Goal: Entertainment & Leisure: Consume media (video, audio)

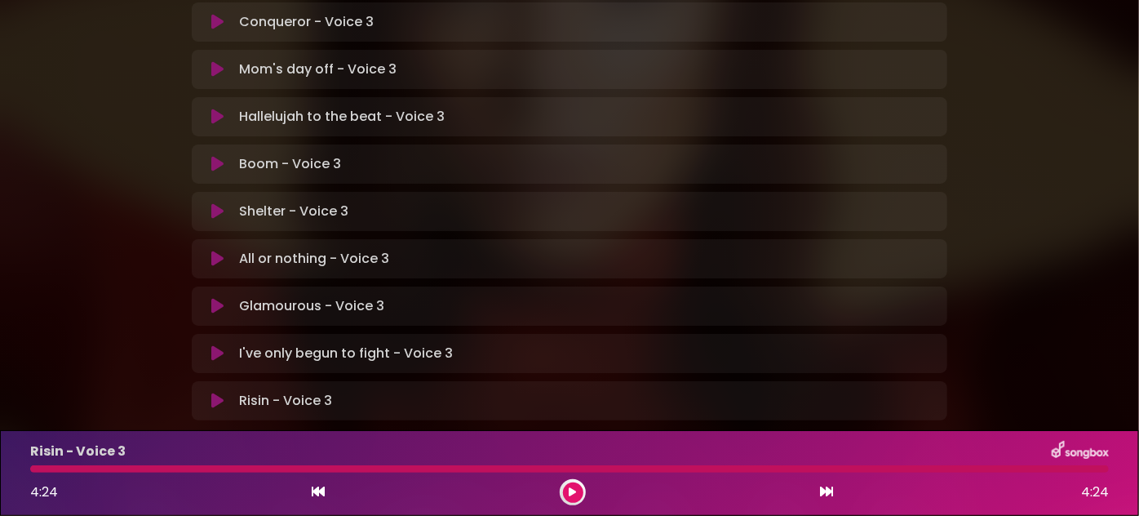
scroll to position [535, 0]
click at [215, 390] on icon at bounding box center [217, 398] width 12 height 16
click at [218, 390] on icon at bounding box center [217, 398] width 12 height 16
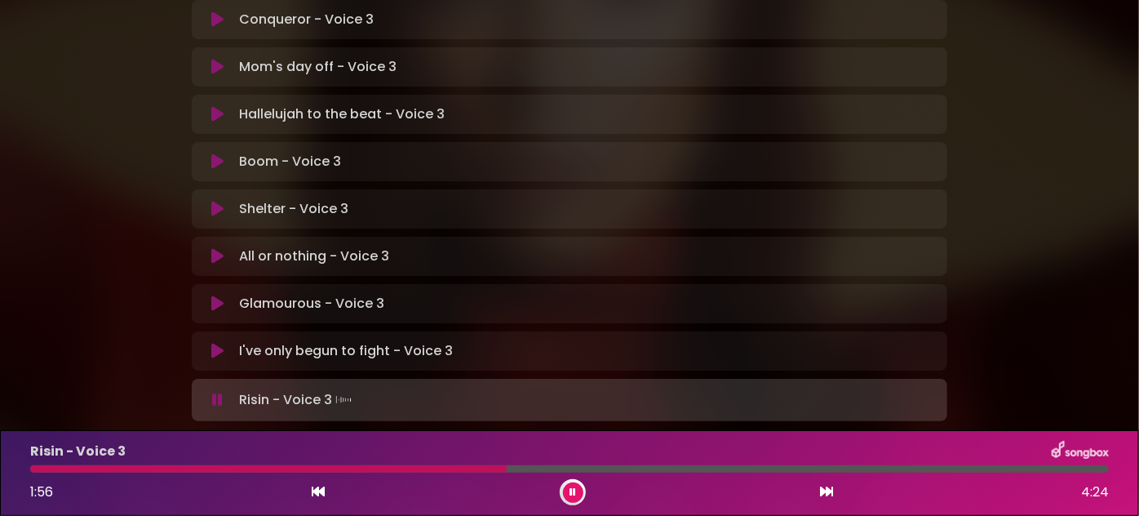
click at [291, 467] on div at bounding box center [569, 468] width 1079 height 7
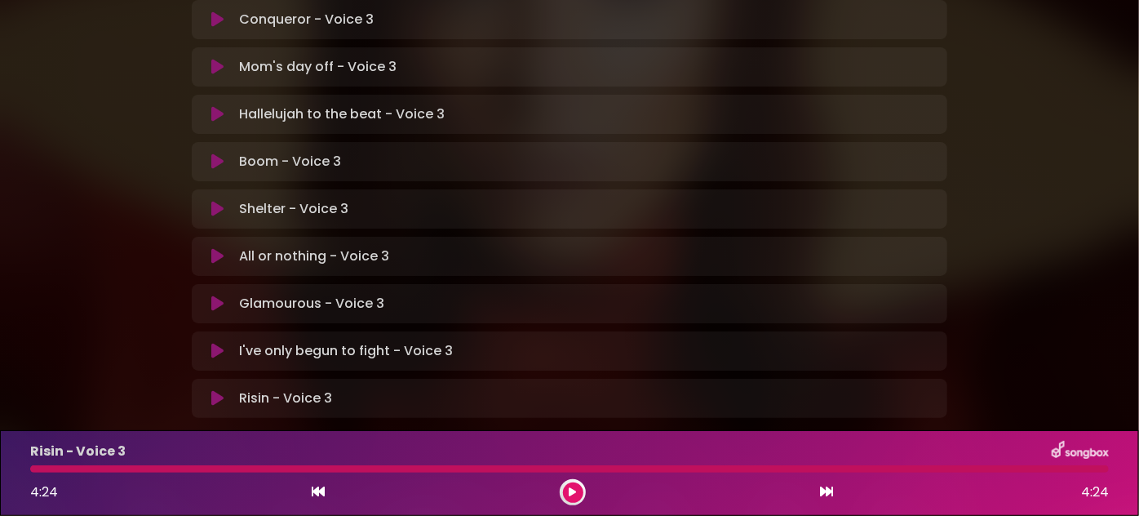
click at [575, 488] on icon at bounding box center [573, 492] width 7 height 10
click at [217, 343] on icon at bounding box center [217, 351] width 12 height 16
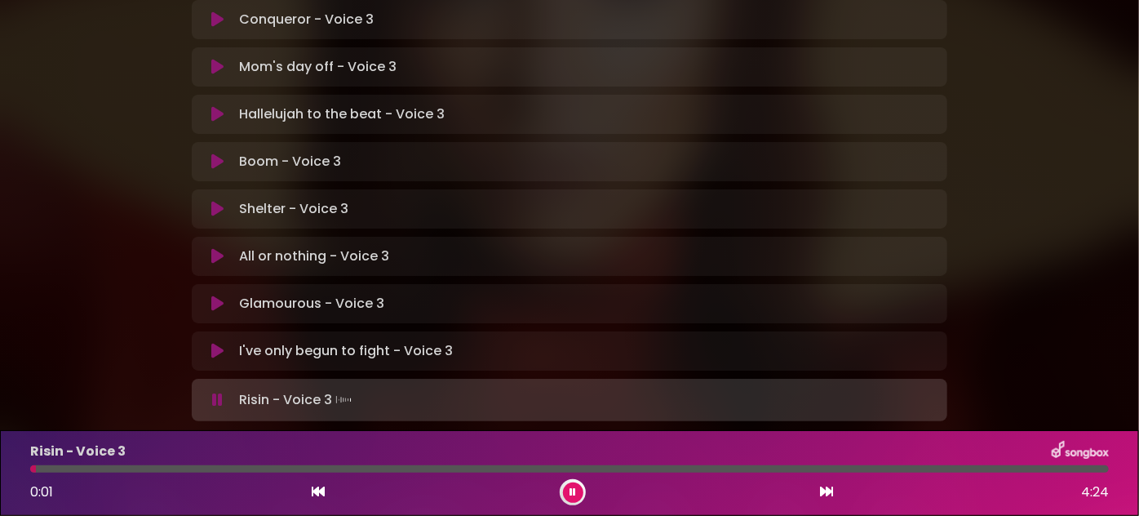
click at [232, 341] on div "I've only begun to fight - Voice 3 Loading Track..." at bounding box center [570, 351] width 736 height 20
click at [224, 343] on button at bounding box center [217, 351] width 31 height 16
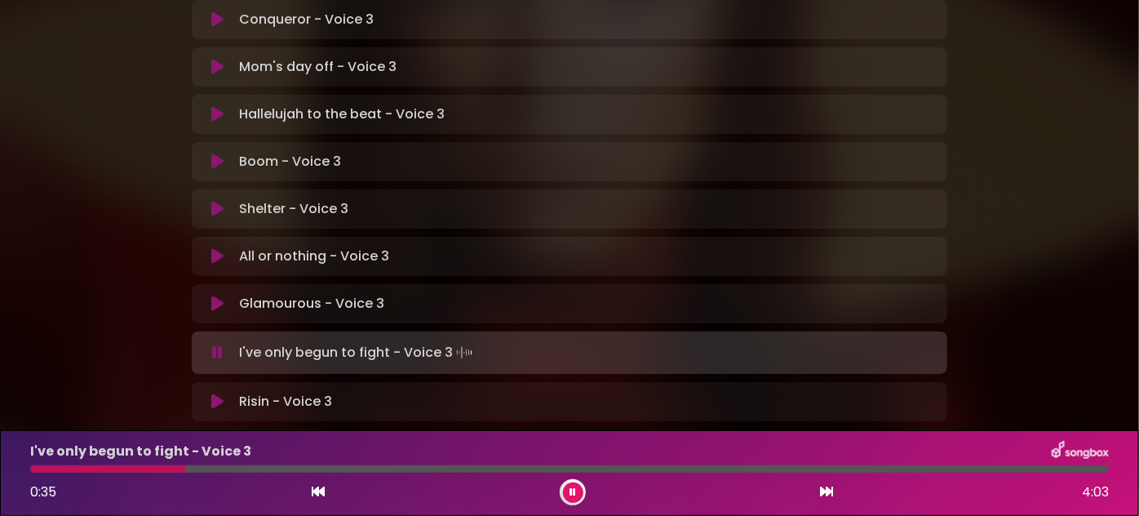
click at [567, 491] on button at bounding box center [573, 492] width 20 height 20
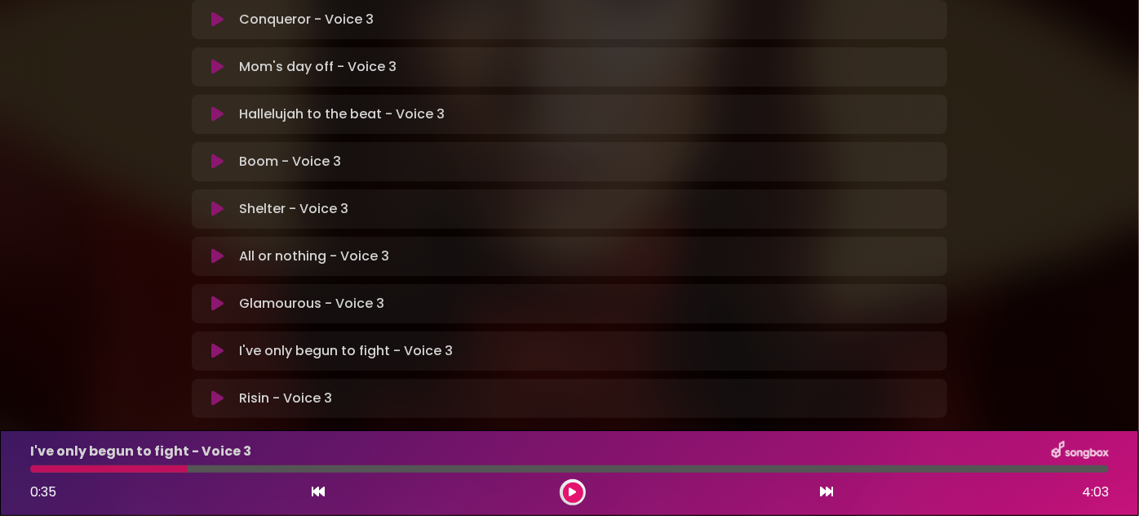
click at [144, 469] on div at bounding box center [109, 468] width 158 height 7
click at [135, 465] on div at bounding box center [109, 468] width 158 height 7
click at [145, 470] on div at bounding box center [109, 468] width 158 height 7
drag, startPoint x: 183, startPoint y: 468, endPoint x: 148, endPoint y: 470, distance: 35.1
click at [148, 470] on div at bounding box center [109, 468] width 158 height 7
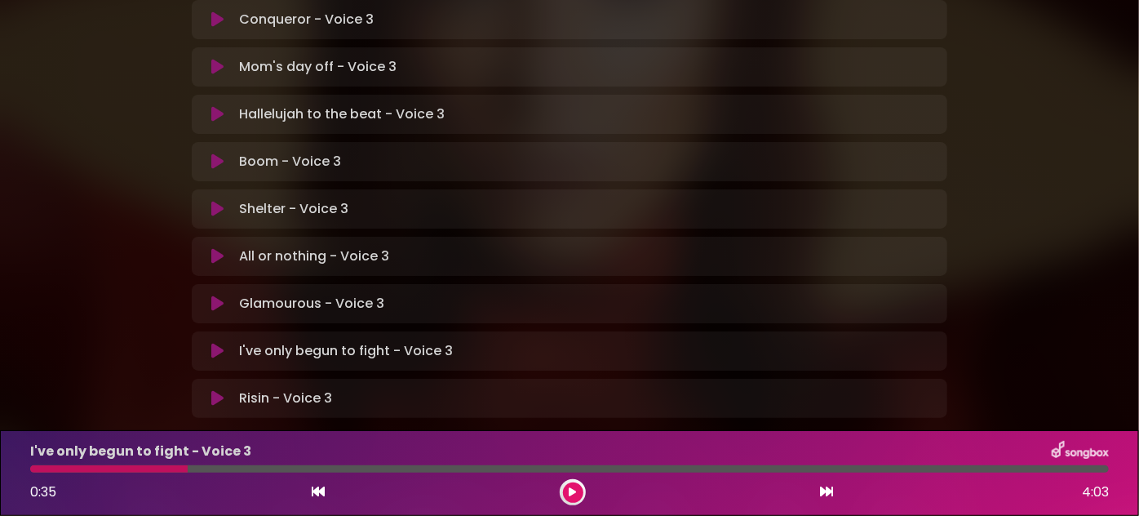
click at [78, 499] on div "0:35 4:03" at bounding box center [569, 492] width 1098 height 26
drag, startPoint x: 189, startPoint y: 467, endPoint x: 75, endPoint y: 470, distance: 114.3
click at [75, 470] on div at bounding box center [569, 468] width 1079 height 7
click at [575, 491] on icon at bounding box center [573, 492] width 7 height 10
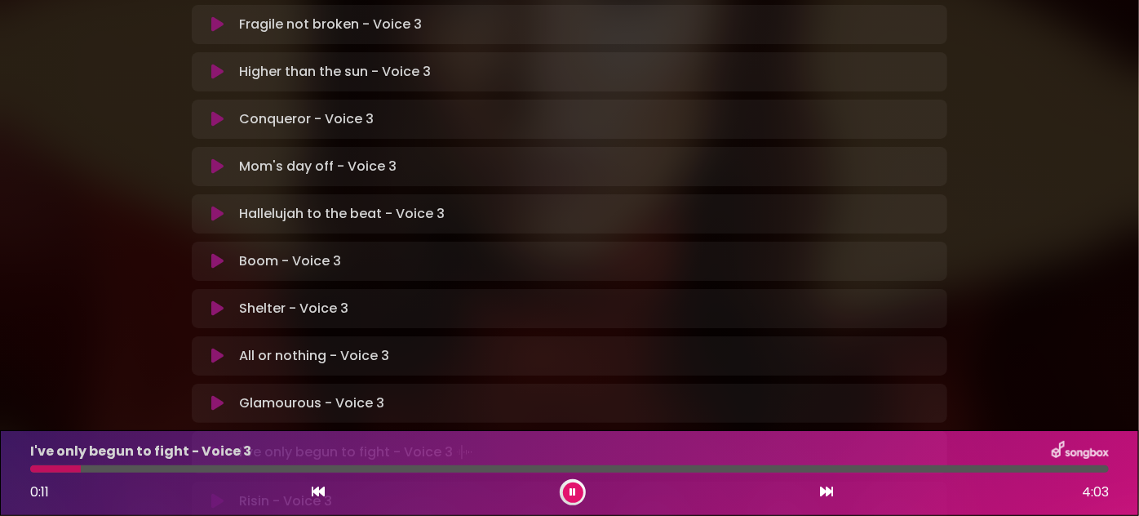
scroll to position [461, 0]
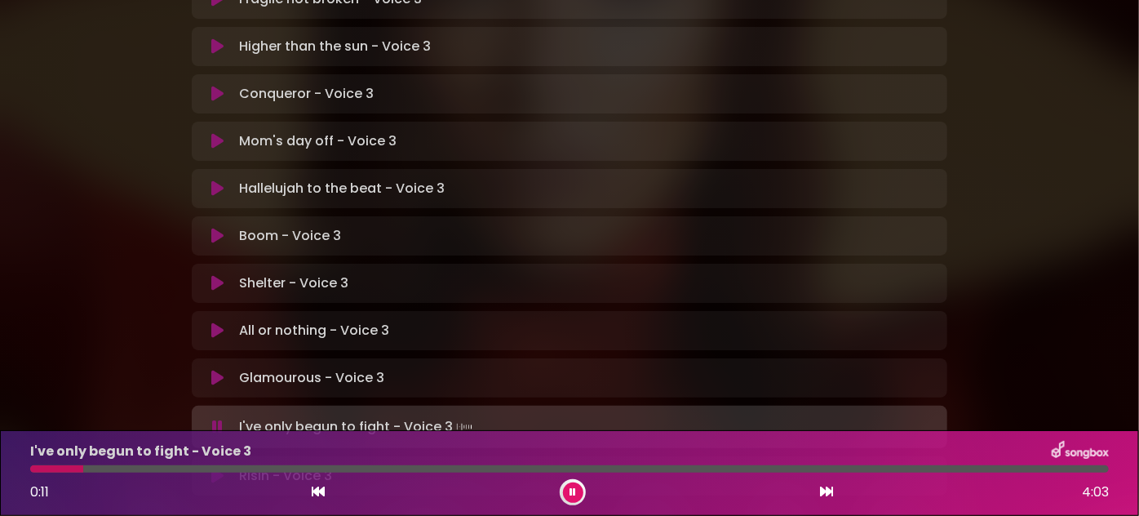
click at [220, 419] on icon at bounding box center [217, 427] width 11 height 16
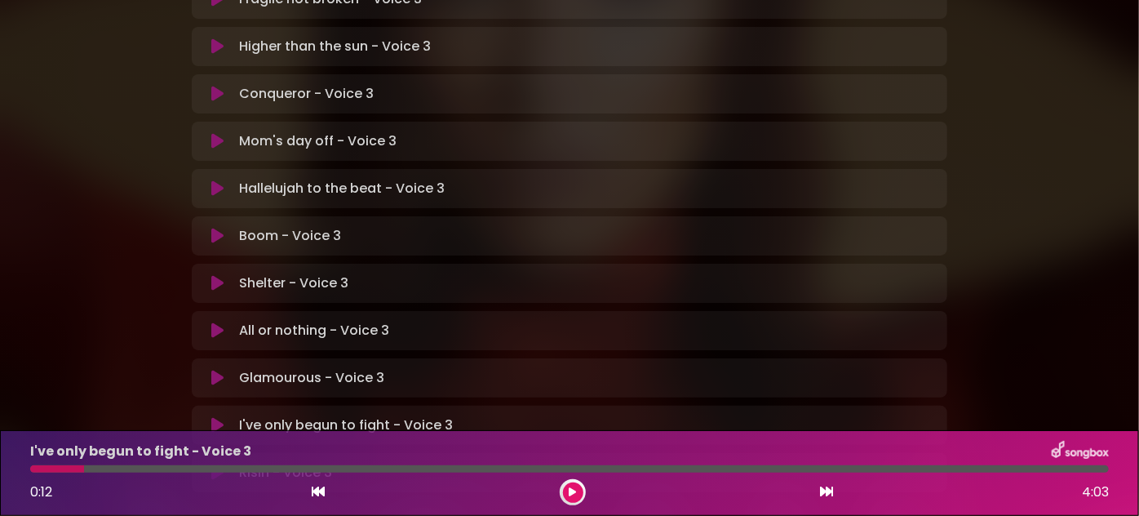
click at [219, 417] on icon at bounding box center [217, 425] width 12 height 16
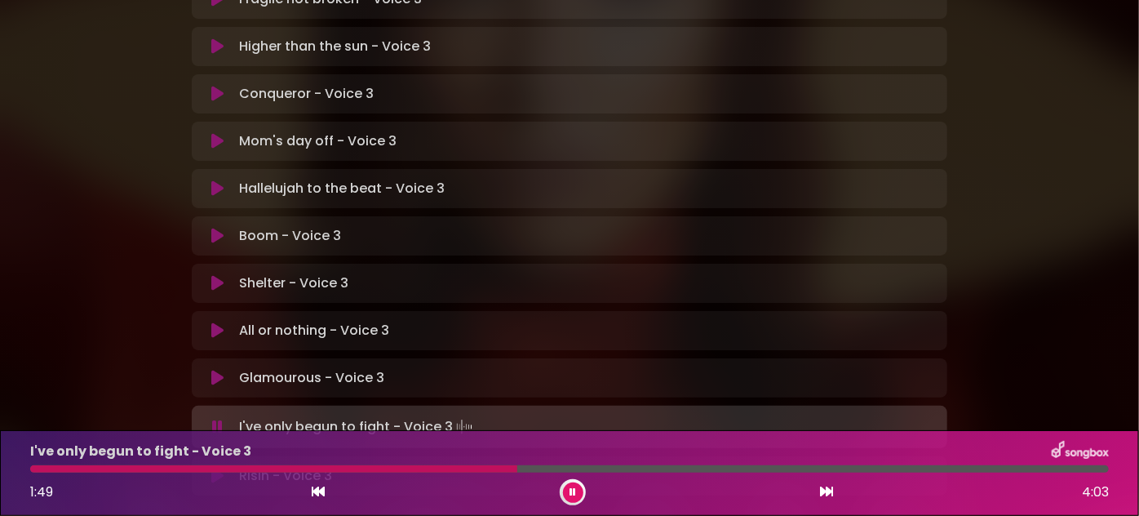
click at [424, 470] on div at bounding box center [273, 468] width 487 height 7
click at [357, 463] on div "I've only begun to fight - Voice 3 1:31 4:03" at bounding box center [569, 473] width 1098 height 64
click at [359, 468] on div at bounding box center [569, 468] width 1079 height 7
click at [448, 472] on div at bounding box center [286, 468] width 513 height 7
click at [437, 468] on div at bounding box center [242, 468] width 424 height 7
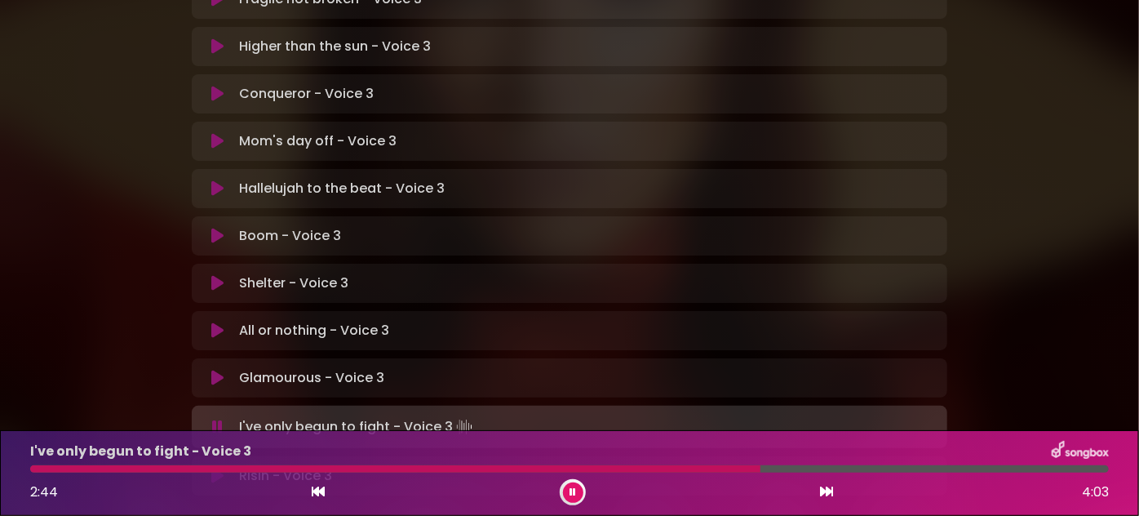
click at [437, 468] on div at bounding box center [395, 468] width 730 height 7
click at [402, 467] on div at bounding box center [287, 468] width 515 height 7
click at [560, 463] on div "I've only begun to fight - Voice 3 2:21 4:03" at bounding box center [569, 473] width 1098 height 64
click at [548, 472] on div at bounding box center [345, 468] width 630 height 7
click at [565, 471] on div at bounding box center [347, 468] width 634 height 7
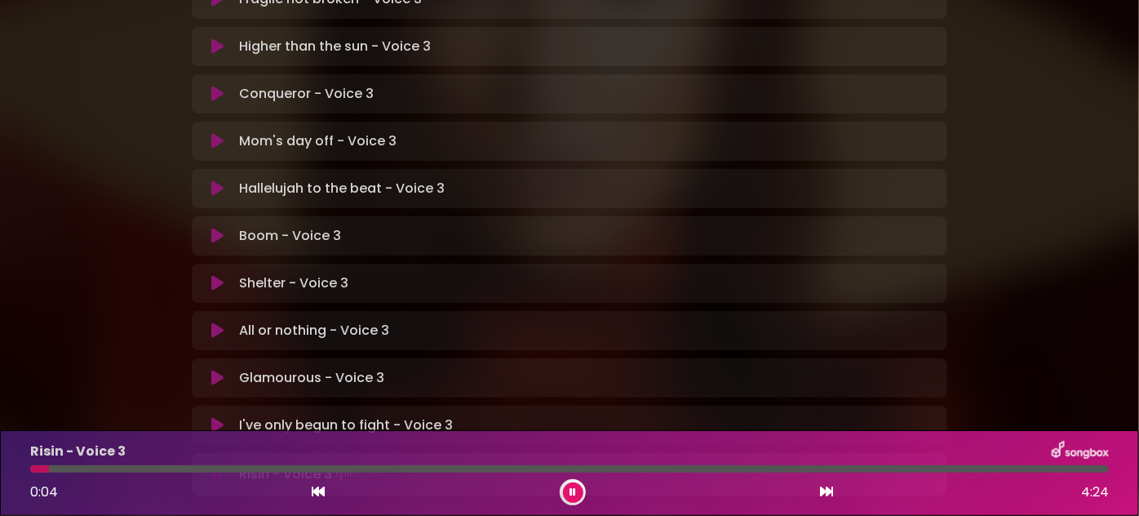
click at [214, 370] on icon at bounding box center [217, 378] width 12 height 16
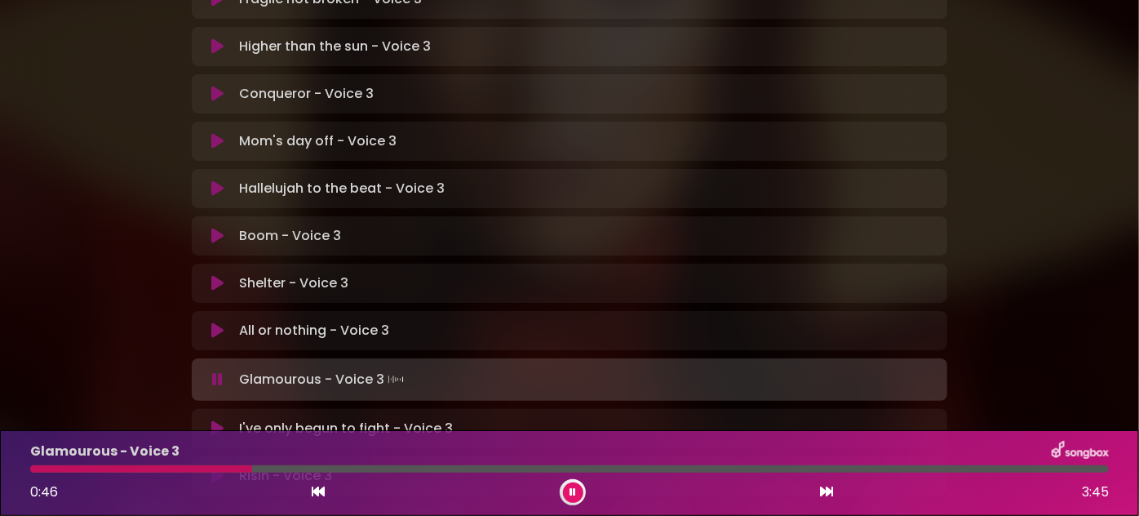
click at [573, 495] on icon at bounding box center [573, 492] width 7 height 10
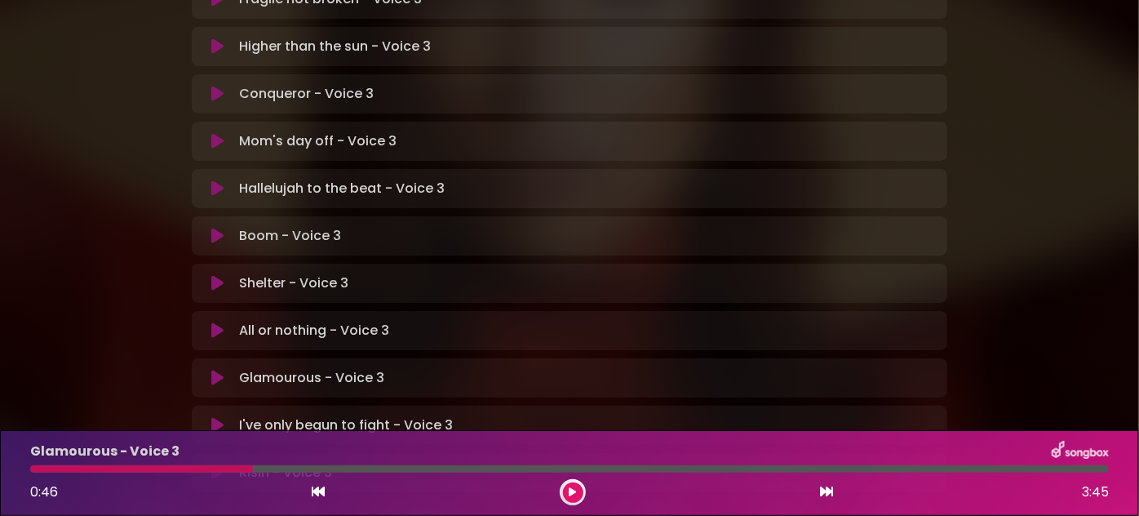
click at [112, 465] on div at bounding box center [141, 468] width 223 height 7
click at [111, 471] on div at bounding box center [141, 468] width 223 height 7
drag, startPoint x: 248, startPoint y: 466, endPoint x: 153, endPoint y: 472, distance: 94.8
click at [153, 472] on div at bounding box center [141, 468] width 223 height 7
click at [317, 491] on icon at bounding box center [319, 491] width 13 height 13
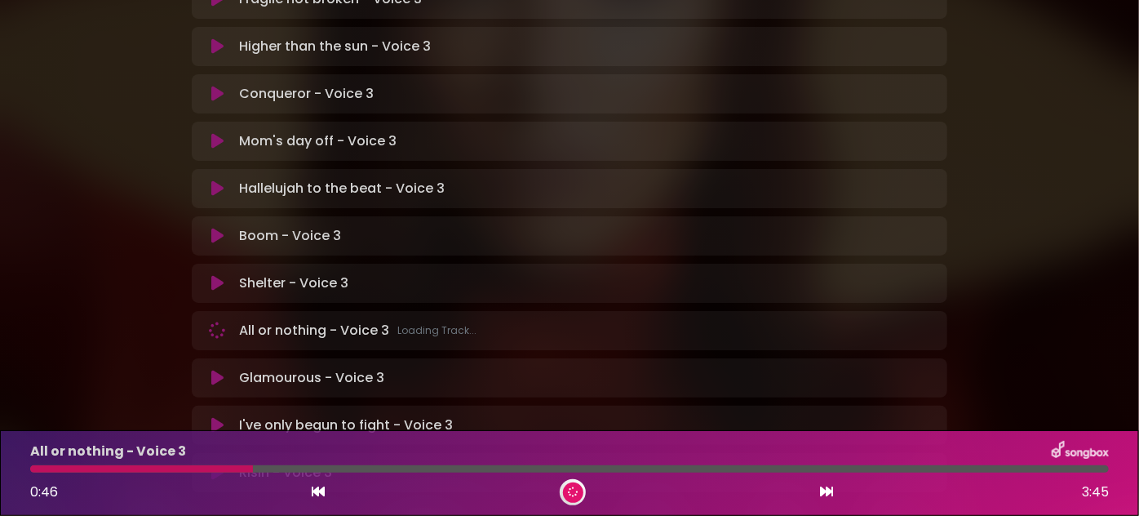
click at [317, 491] on icon at bounding box center [319, 491] width 13 height 13
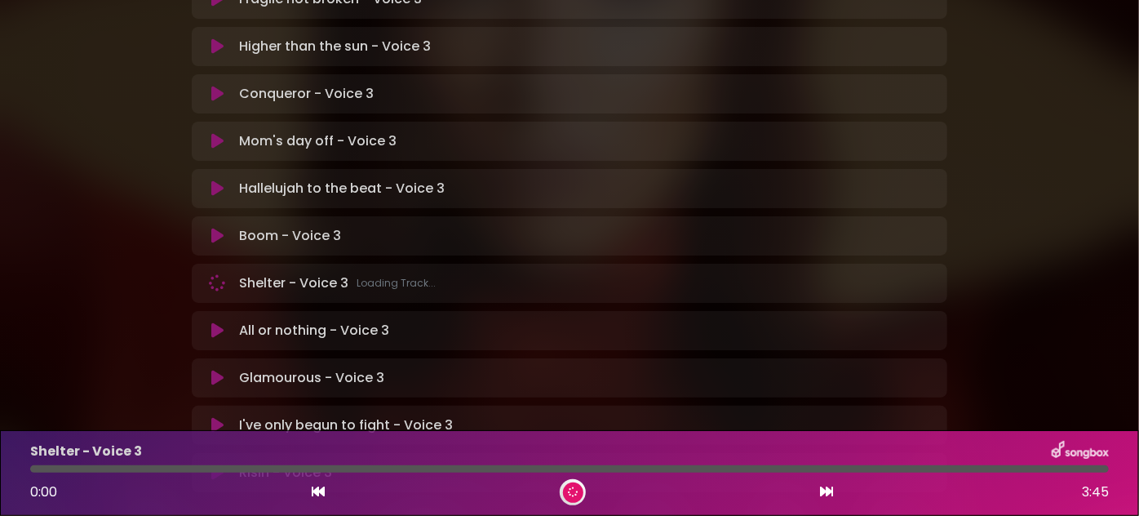
click at [317, 491] on icon at bounding box center [319, 491] width 13 height 13
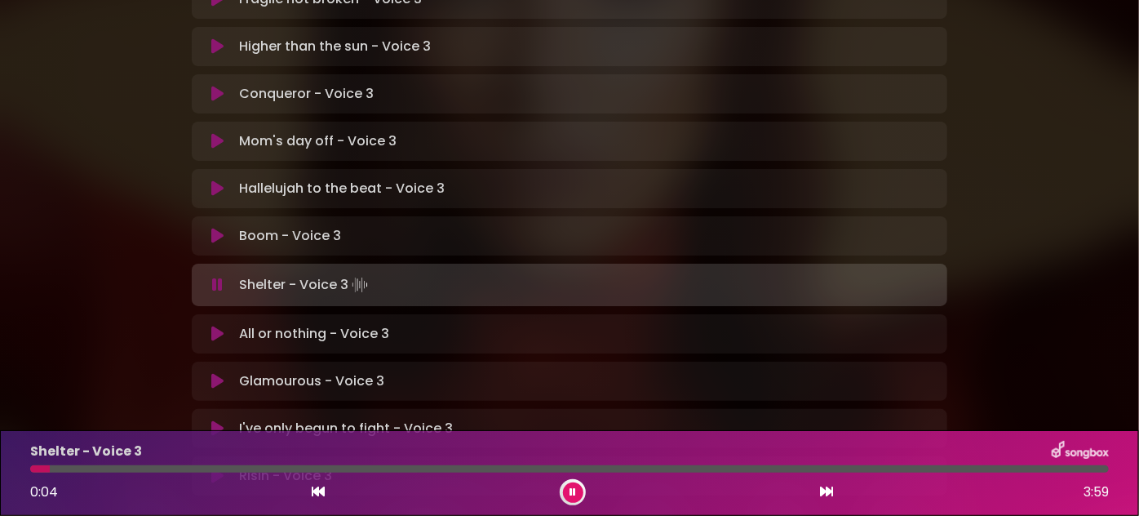
click at [216, 373] on icon at bounding box center [217, 381] width 12 height 16
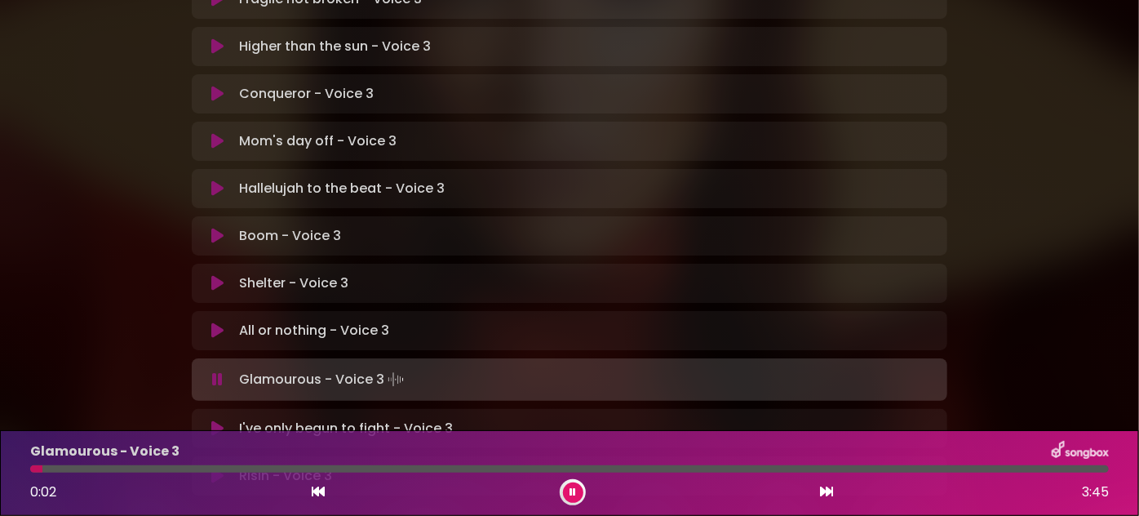
drag, startPoint x: 39, startPoint y: 474, endPoint x: 82, endPoint y: 473, distance: 42.5
click at [82, 473] on div "Glamourous - Voice 3 0:02 3:45" at bounding box center [569, 473] width 1098 height 64
drag, startPoint x: 35, startPoint y: 472, endPoint x: 135, endPoint y: 468, distance: 100.4
click at [135, 468] on div at bounding box center [83, 468] width 106 height 7
click at [135, 468] on div at bounding box center [104, 468] width 149 height 7
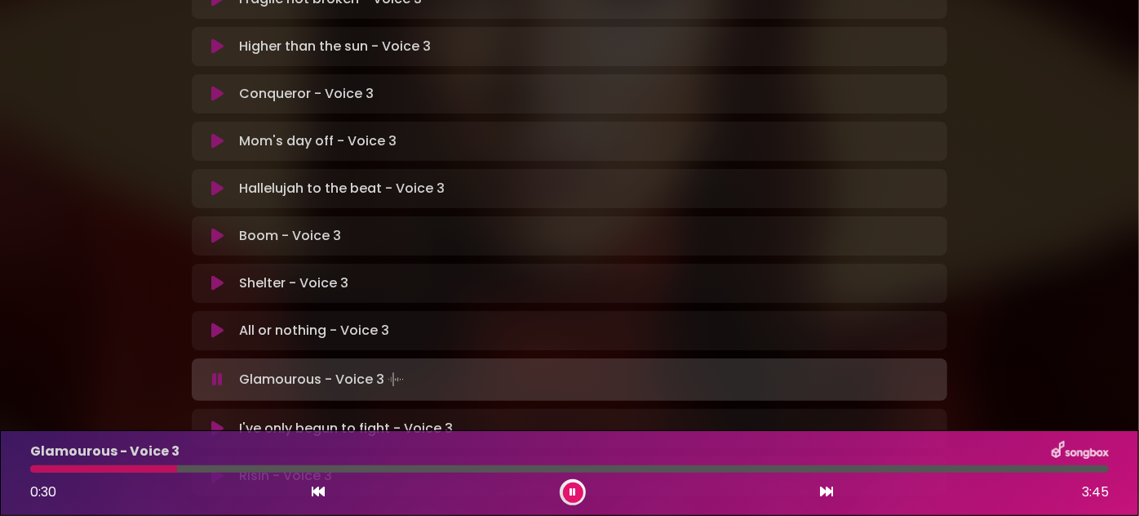
click at [135, 468] on div at bounding box center [103, 468] width 147 height 7
click at [135, 468] on div at bounding box center [104, 468] width 149 height 7
click at [135, 468] on div at bounding box center [110, 468] width 160 height 7
click at [135, 468] on div at bounding box center [173, 468] width 287 height 7
click at [296, 467] on div at bounding box center [569, 468] width 1079 height 7
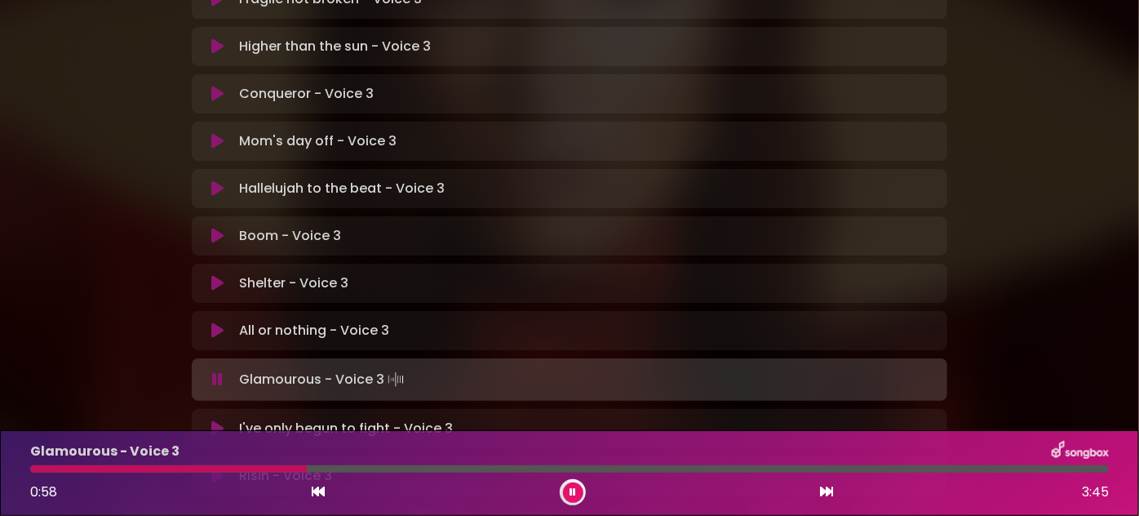
click at [272, 467] on div at bounding box center [168, 468] width 277 height 7
click at [260, 468] on div at bounding box center [152, 468] width 245 height 7
click at [260, 468] on div at bounding box center [176, 468] width 292 height 7
click at [581, 491] on button at bounding box center [573, 492] width 20 height 20
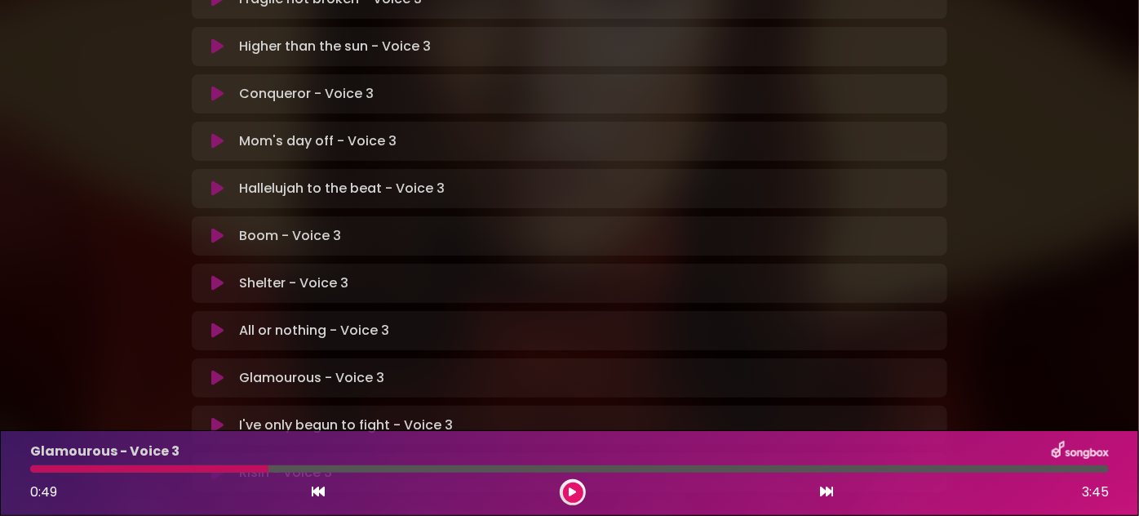
click at [576, 489] on button at bounding box center [573, 492] width 20 height 20
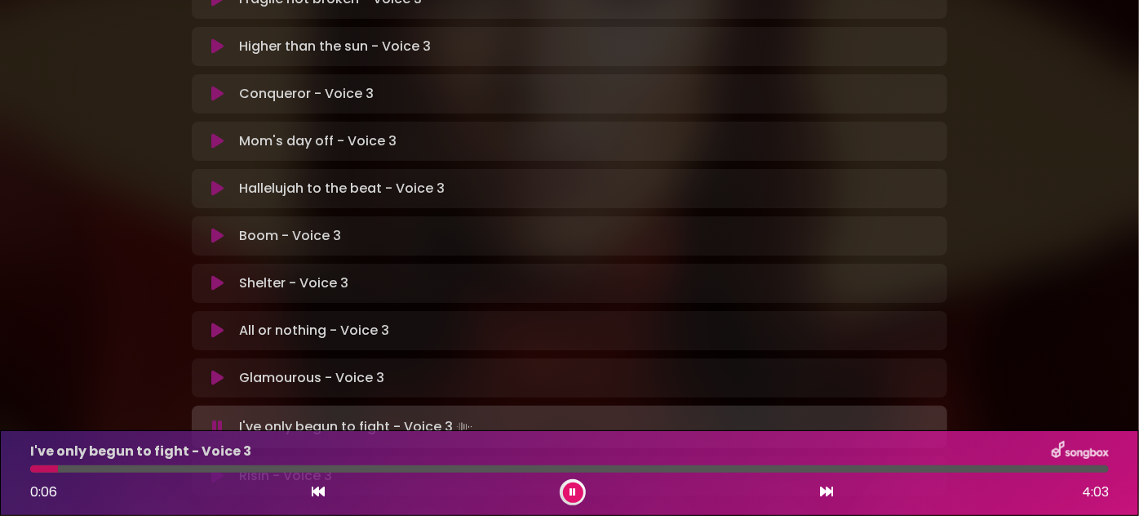
click at [215, 370] on icon at bounding box center [217, 378] width 12 height 16
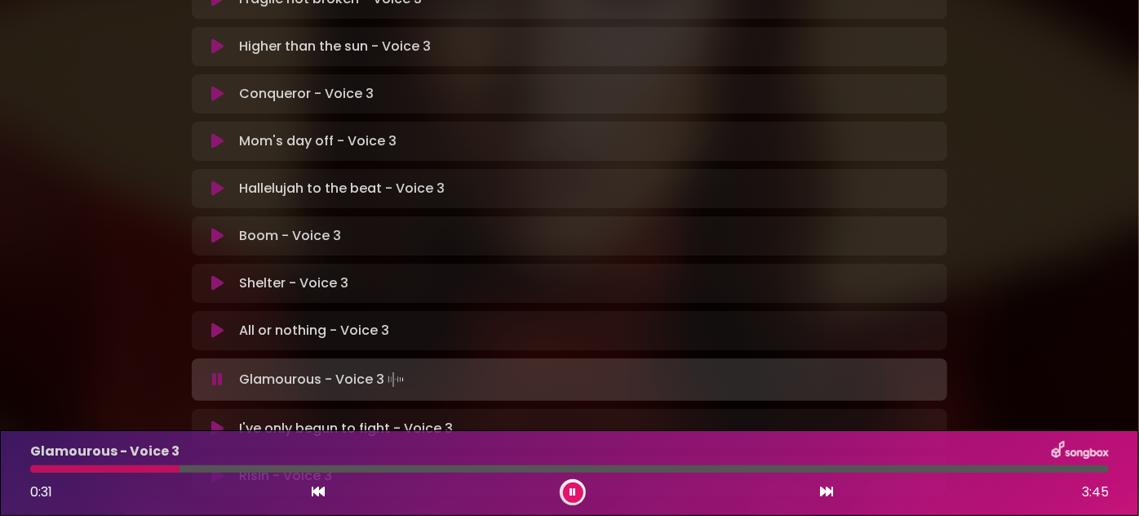
click at [104, 465] on div at bounding box center [569, 468] width 1079 height 7
click at [112, 469] on div at bounding box center [109, 468] width 158 height 7
click at [112, 469] on div at bounding box center [105, 468] width 151 height 7
click at [563, 493] on div at bounding box center [573, 492] width 26 height 26
click at [578, 495] on button at bounding box center [573, 492] width 20 height 20
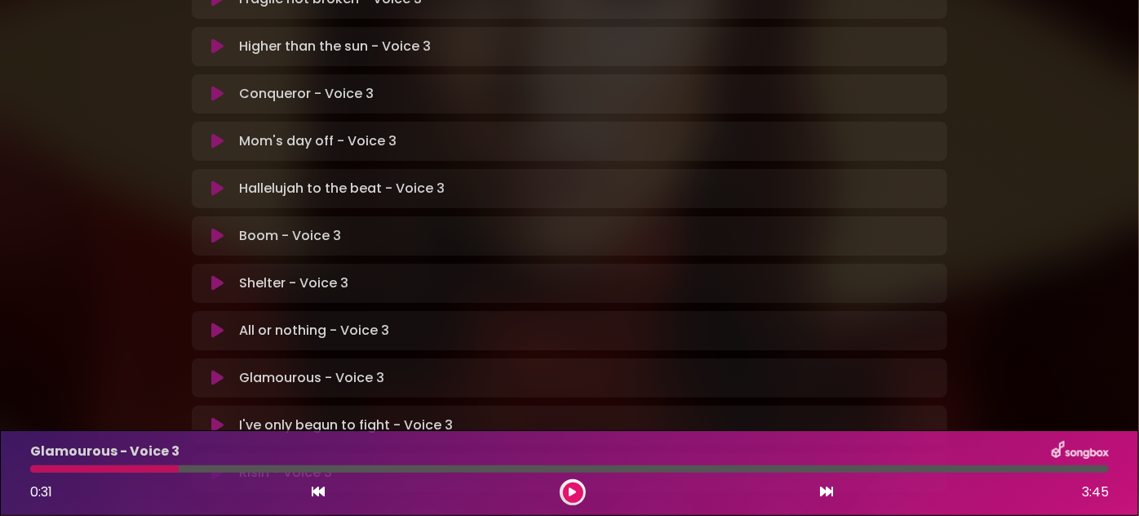
click at [161, 467] on div at bounding box center [104, 468] width 149 height 7
click at [153, 470] on div at bounding box center [104, 468] width 149 height 7
click at [144, 467] on div at bounding box center [104, 468] width 149 height 7
drag, startPoint x: 143, startPoint y: 467, endPoint x: 132, endPoint y: 468, distance: 10.7
click at [141, 467] on div at bounding box center [104, 468] width 149 height 7
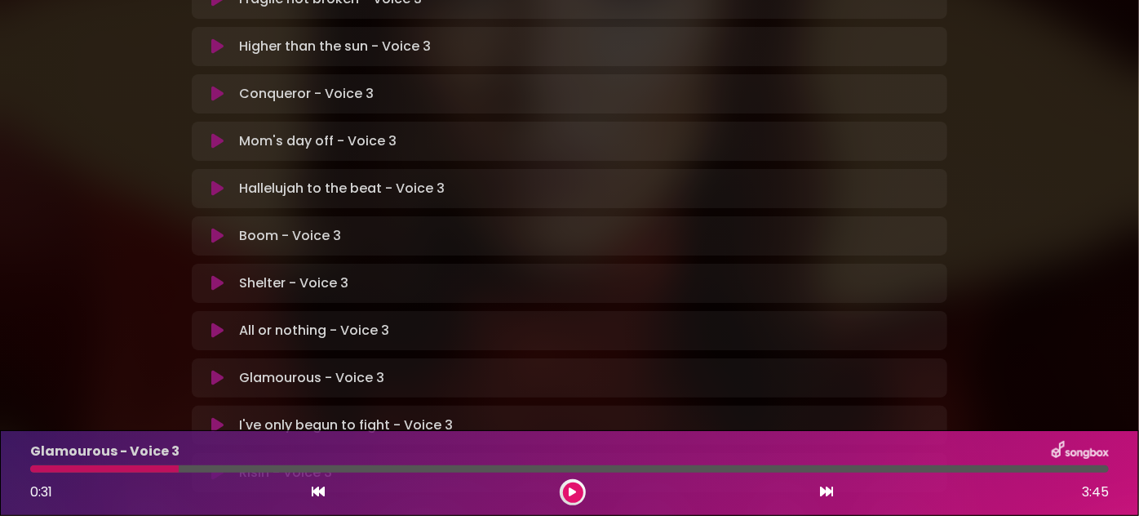
click at [127, 469] on div at bounding box center [104, 468] width 149 height 7
click at [575, 491] on icon at bounding box center [573, 492] width 12 height 12
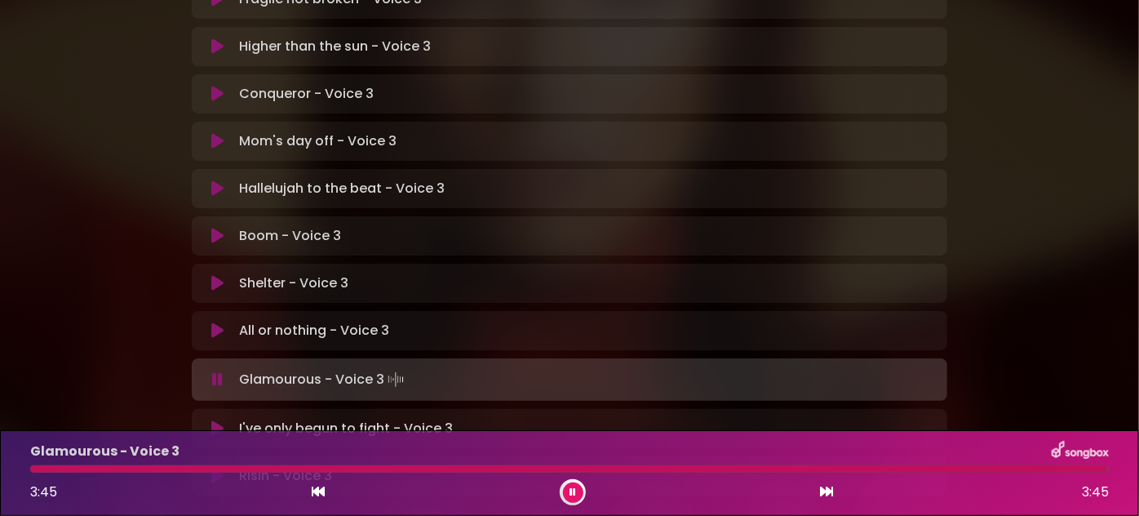
click at [216, 322] on icon at bounding box center [217, 331] width 15 height 18
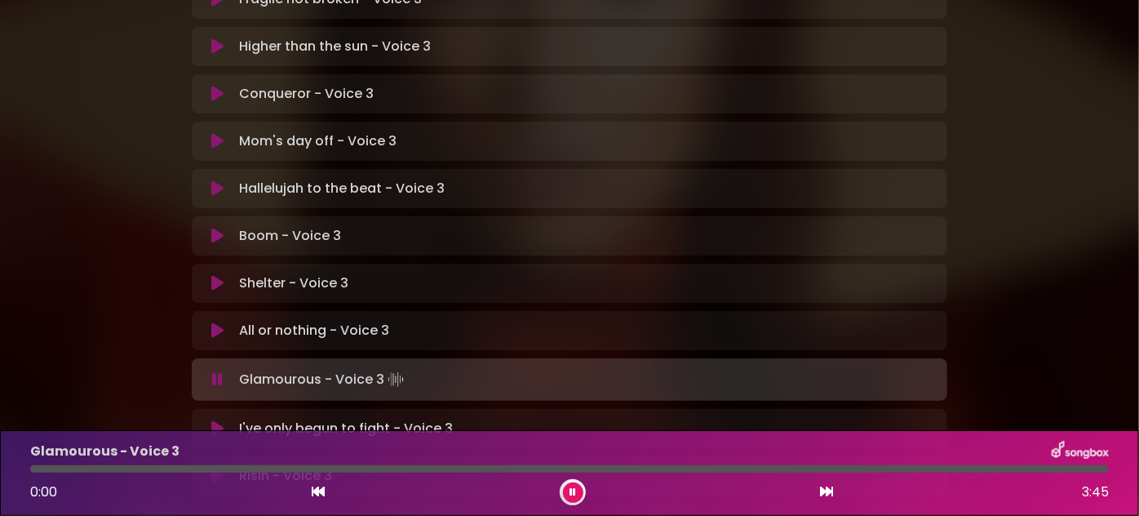
click at [209, 275] on button at bounding box center [217, 283] width 31 height 16
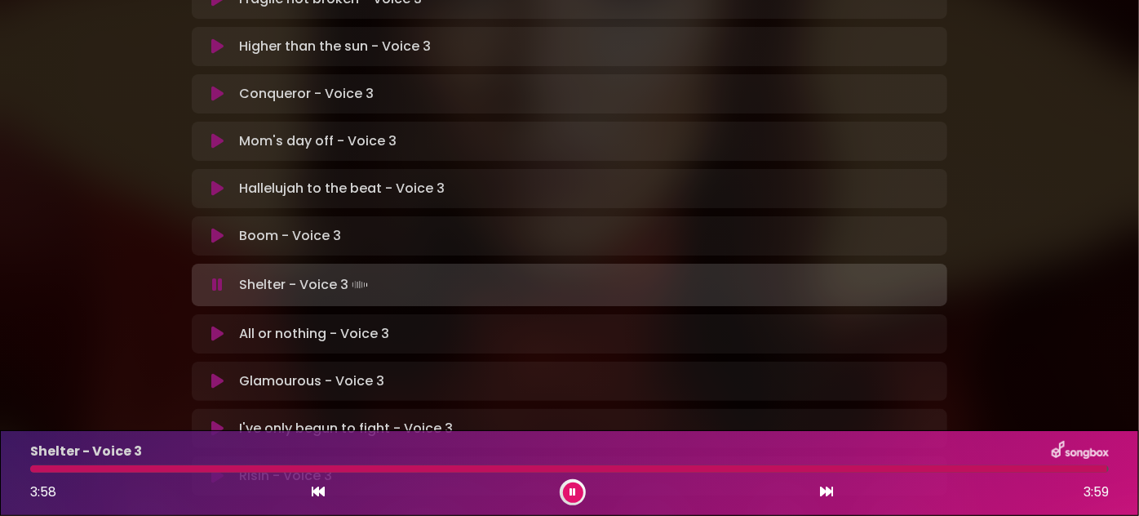
click at [215, 228] on icon at bounding box center [217, 236] width 12 height 16
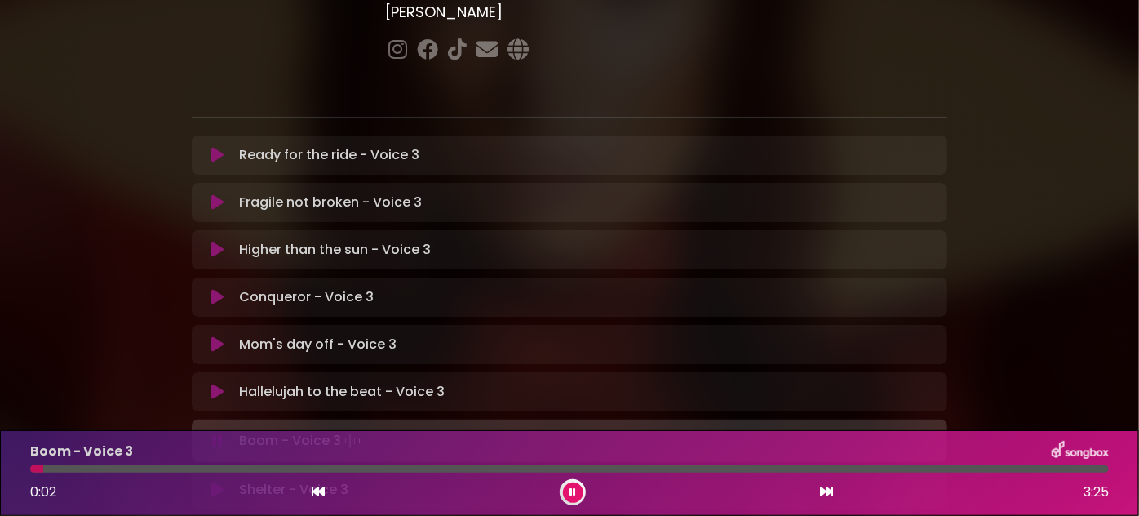
scroll to position [239, 0]
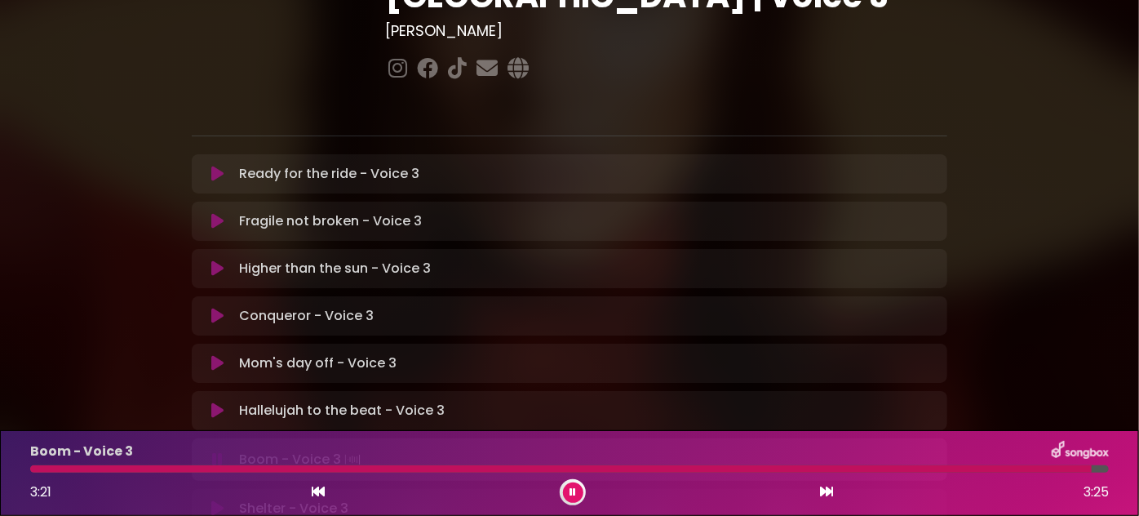
click at [220, 451] on icon at bounding box center [217, 459] width 11 height 16
click at [220, 450] on icon at bounding box center [217, 458] width 12 height 16
click at [220, 451] on icon at bounding box center [217, 459] width 11 height 16
click at [217, 450] on icon at bounding box center [217, 458] width 12 height 16
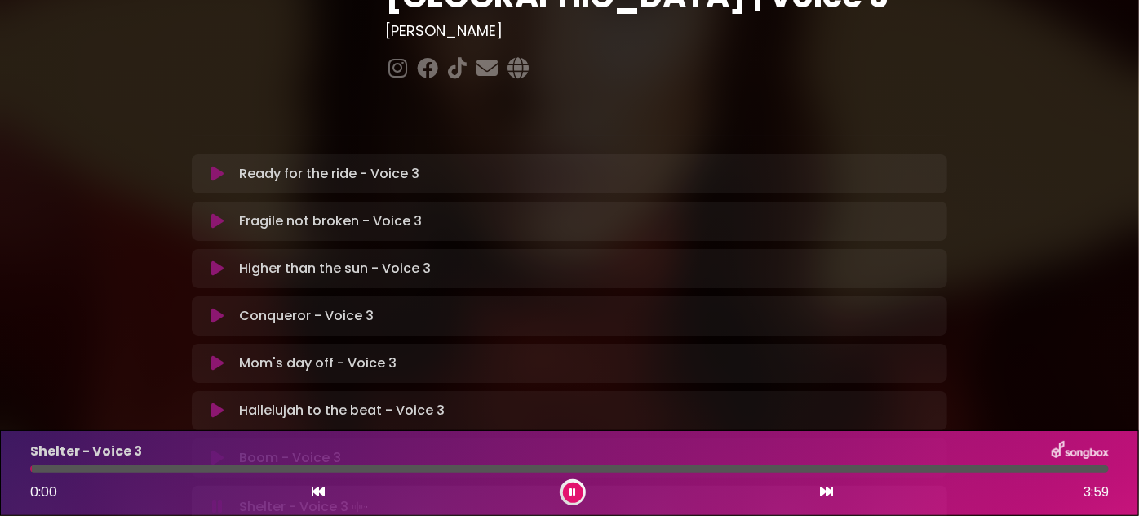
click at [220, 450] on icon at bounding box center [217, 458] width 12 height 16
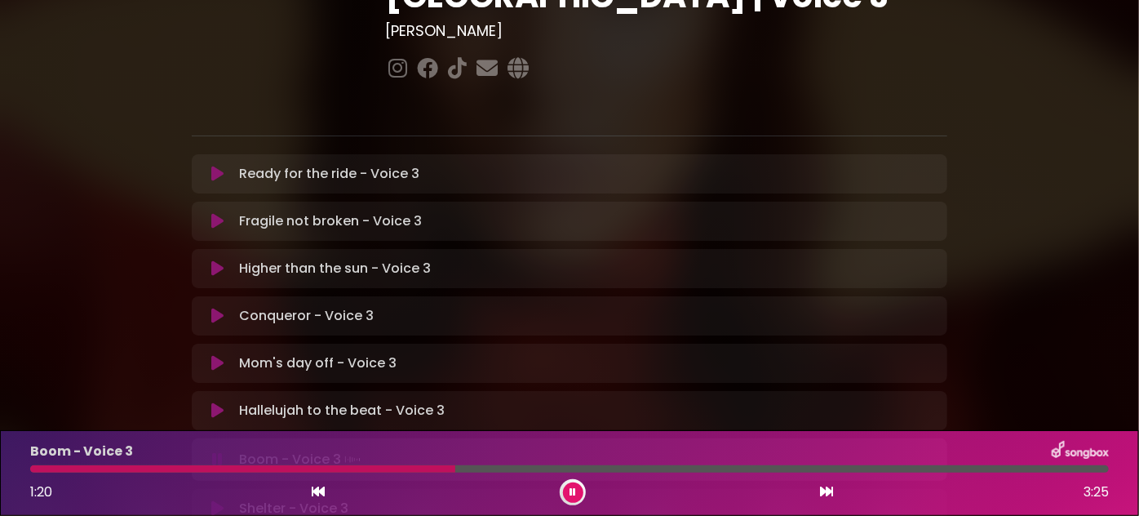
click at [286, 468] on div at bounding box center [242, 468] width 425 height 7
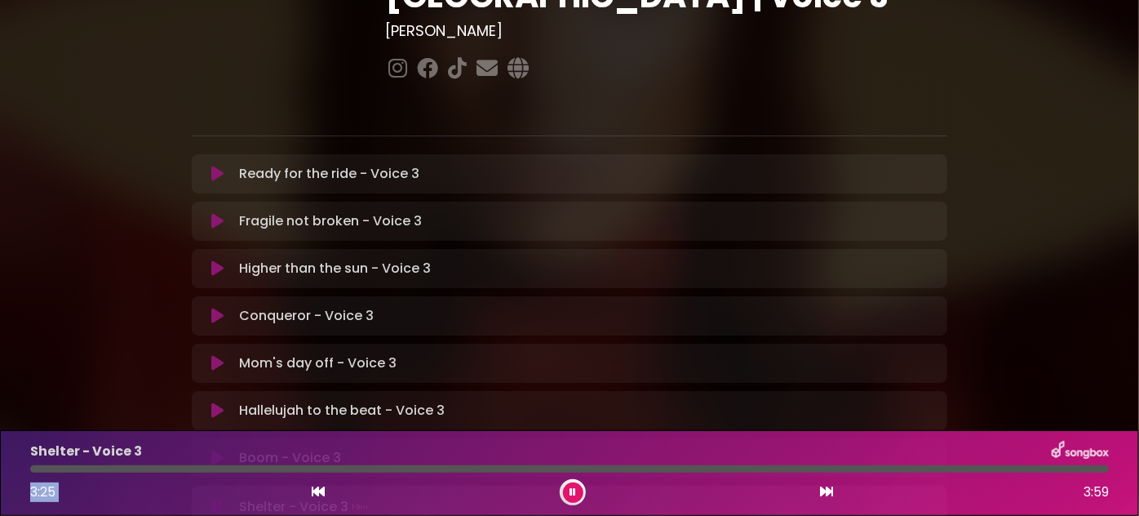
drag, startPoint x: 1012, startPoint y: 473, endPoint x: 464, endPoint y: 488, distance: 548.6
click at [498, 488] on div "Shelter - Voice 3 3:25 3:59" at bounding box center [569, 473] width 1098 height 64
click at [220, 450] on icon at bounding box center [217, 458] width 12 height 16
click at [222, 469] on div at bounding box center [126, 468] width 192 height 7
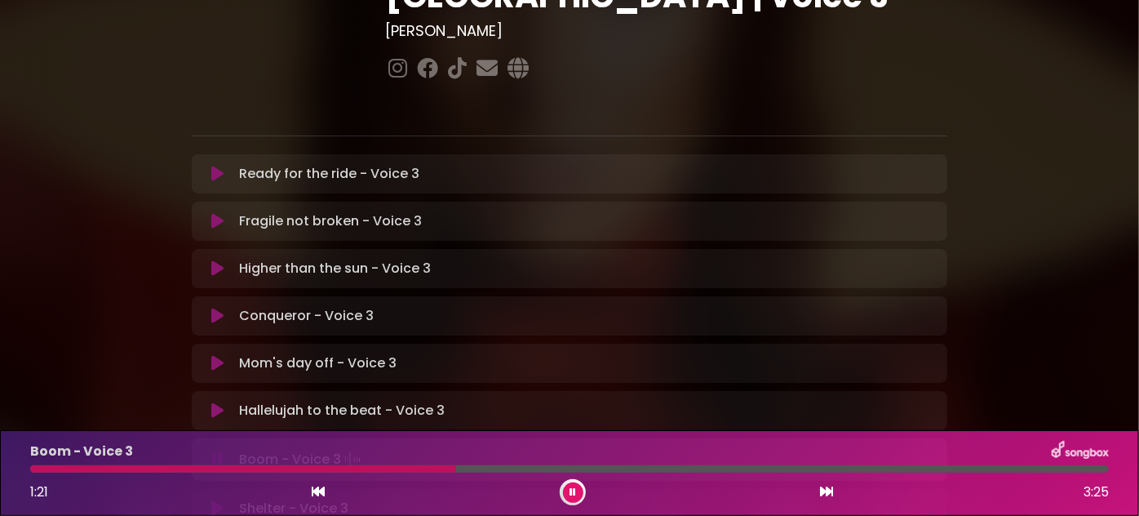
click at [217, 402] on icon at bounding box center [217, 410] width 12 height 16
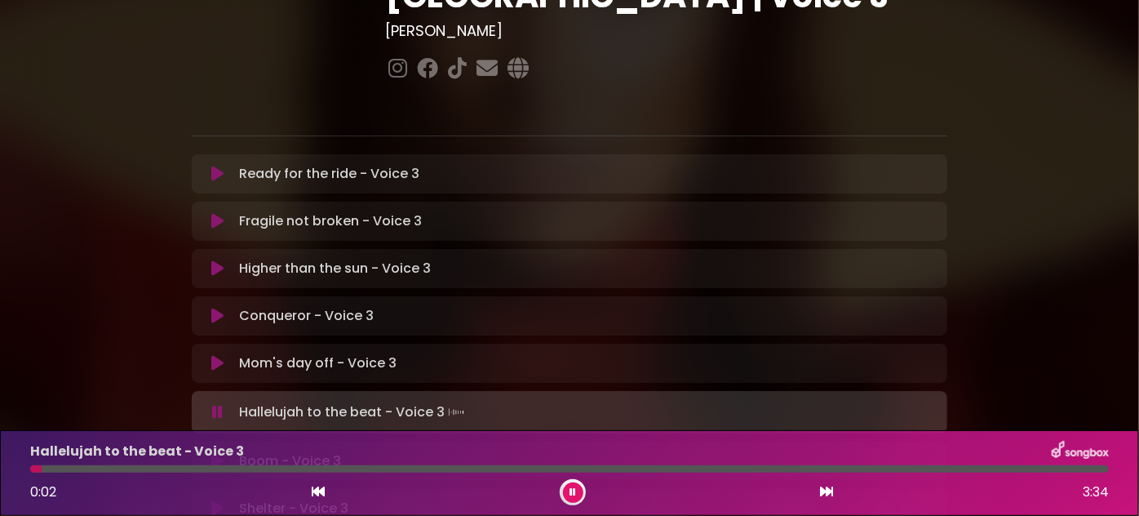
click at [217, 404] on icon at bounding box center [217, 412] width 11 height 16
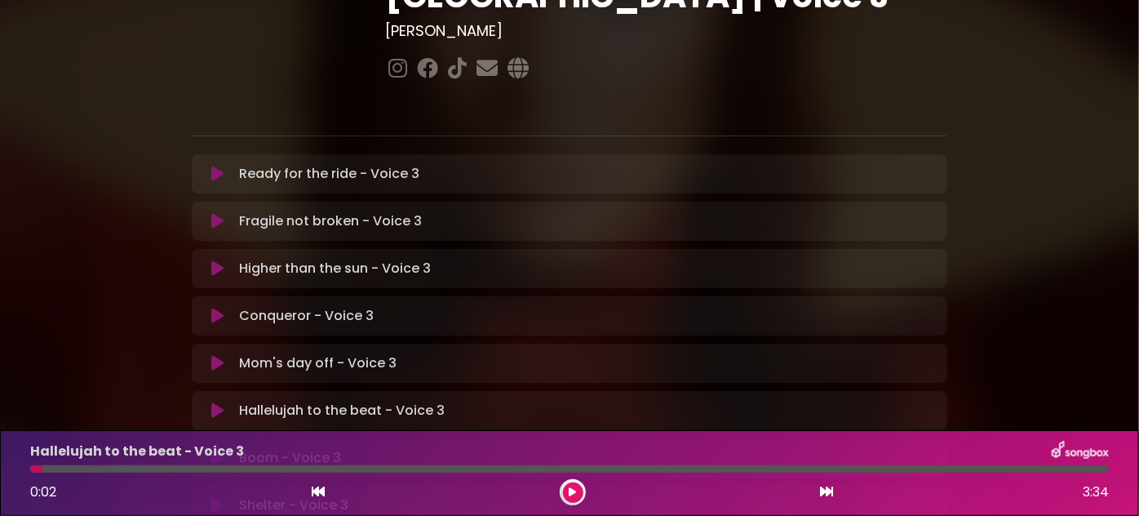
click at [572, 493] on icon at bounding box center [572, 492] width 11 height 12
click at [222, 402] on icon at bounding box center [217, 410] width 12 height 16
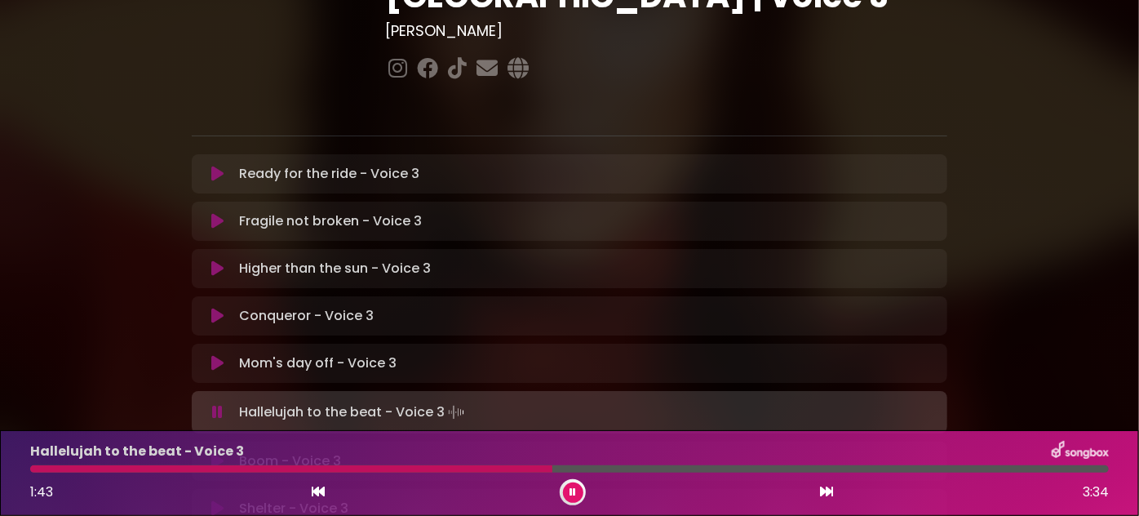
click at [227, 404] on button at bounding box center [217, 412] width 31 height 16
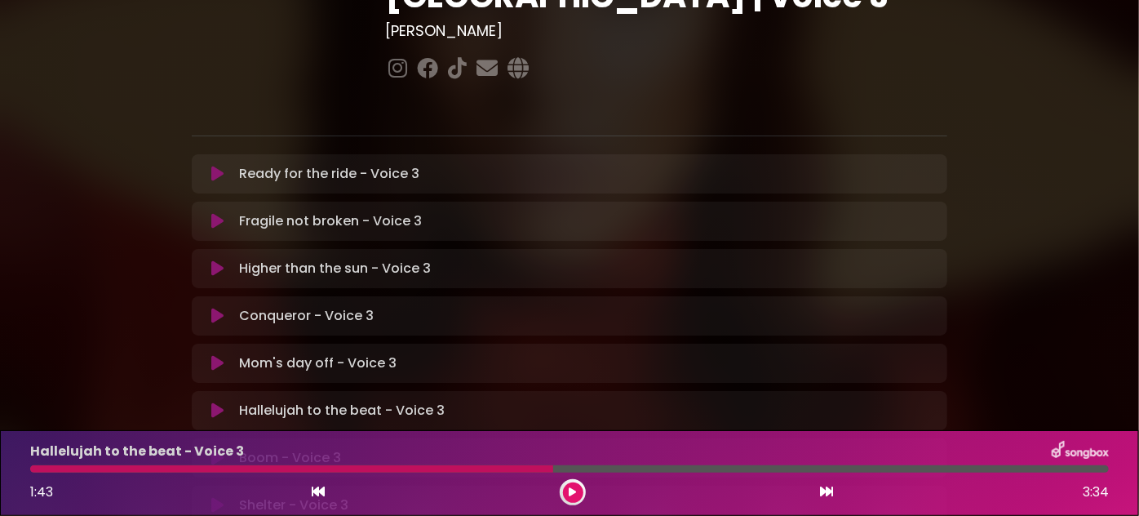
click at [220, 355] on icon at bounding box center [217, 363] width 12 height 16
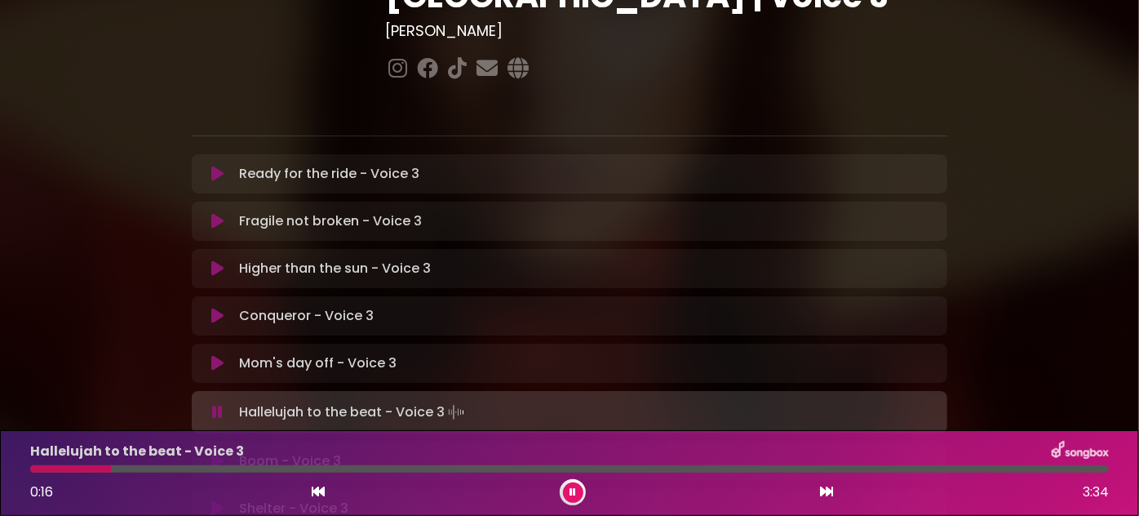
click at [211, 308] on icon at bounding box center [217, 316] width 12 height 16
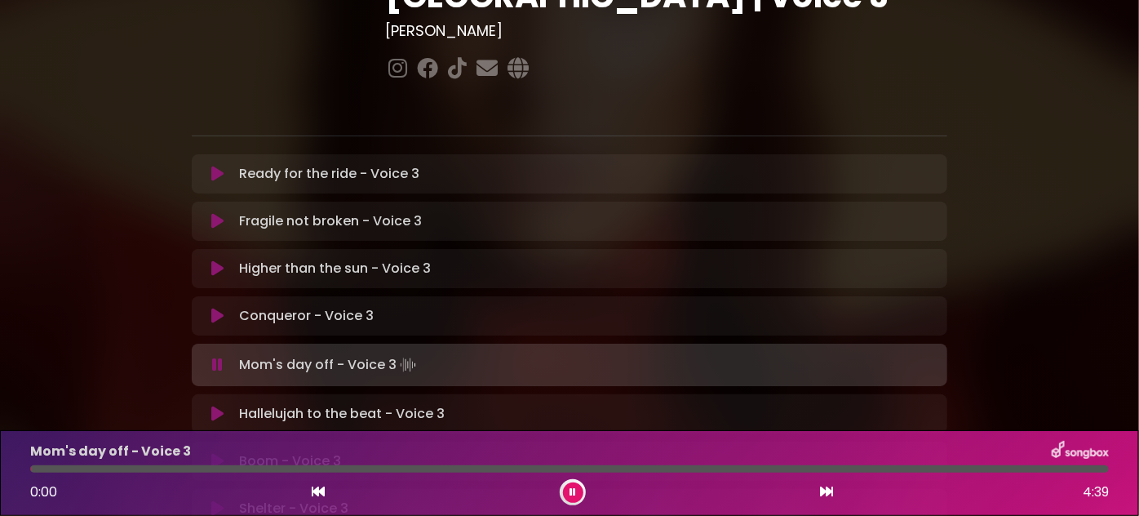
click at [213, 260] on icon at bounding box center [217, 268] width 12 height 16
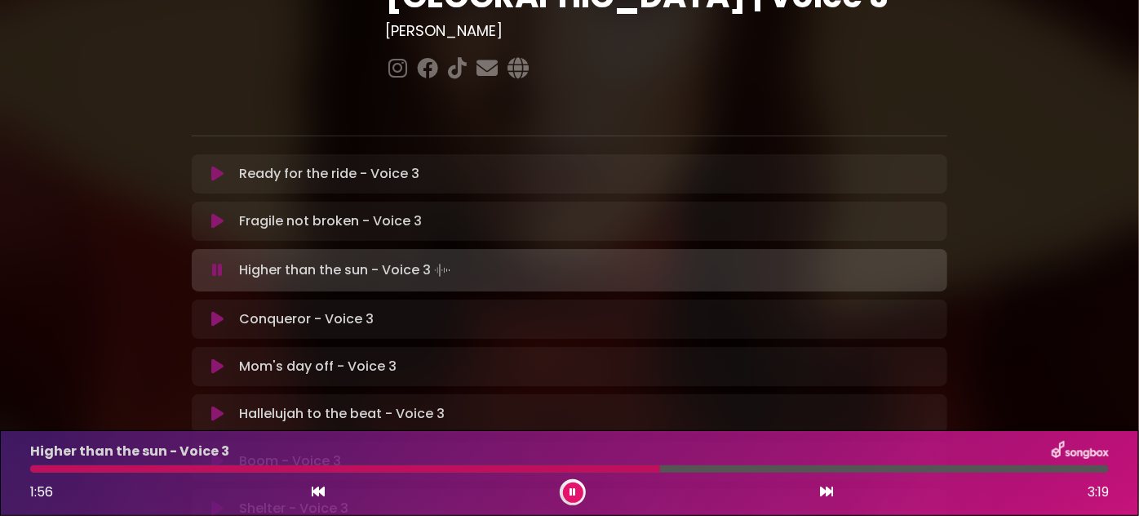
click at [530, 472] on div at bounding box center [345, 468] width 630 height 7
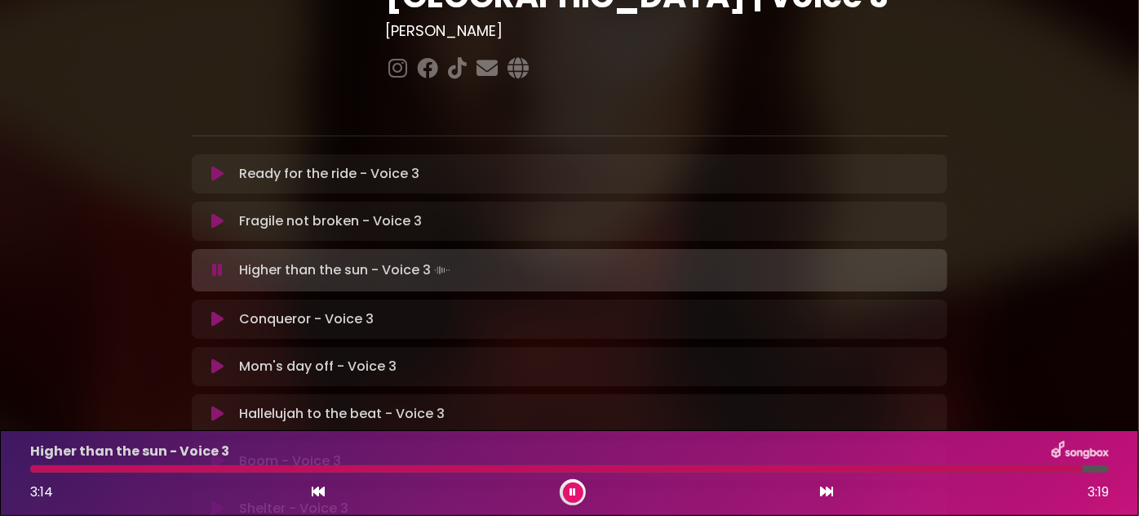
click at [211, 213] on icon at bounding box center [217, 221] width 12 height 16
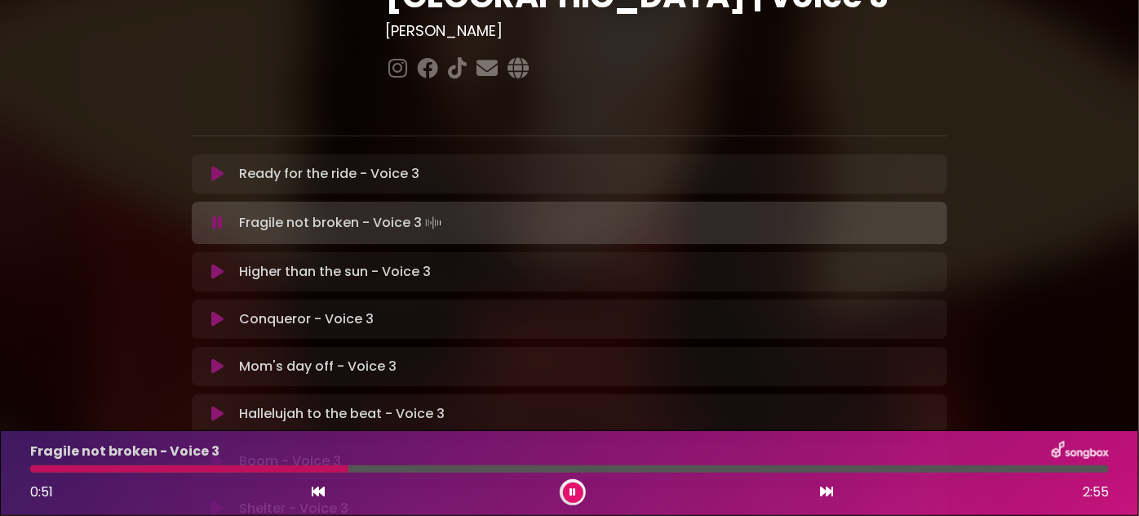
click at [278, 465] on div at bounding box center [189, 468] width 318 height 7
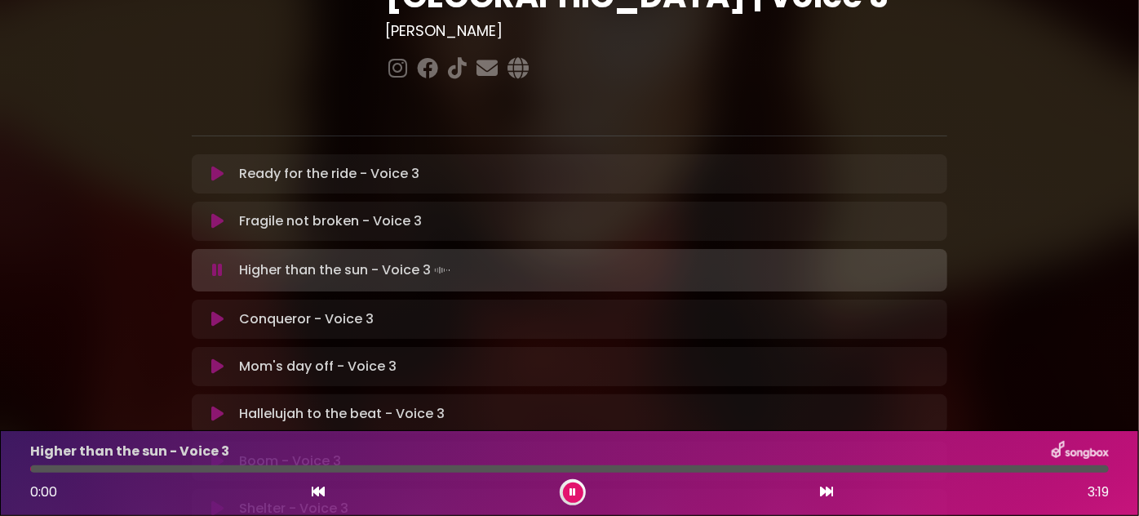
click at [216, 164] on div "Ready for the ride - Voice 3 Loading Track..." at bounding box center [570, 174] width 736 height 20
click at [216, 166] on icon at bounding box center [217, 174] width 12 height 16
